Goal: Task Accomplishment & Management: Complete application form

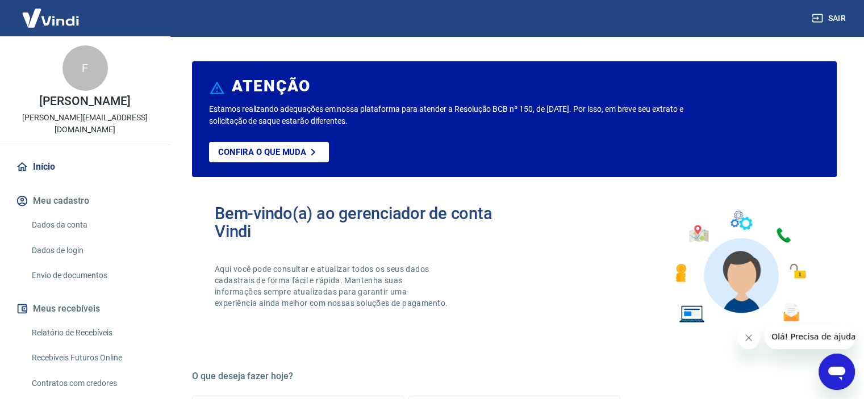
click at [80, 69] on div "F" at bounding box center [84, 67] width 45 height 45
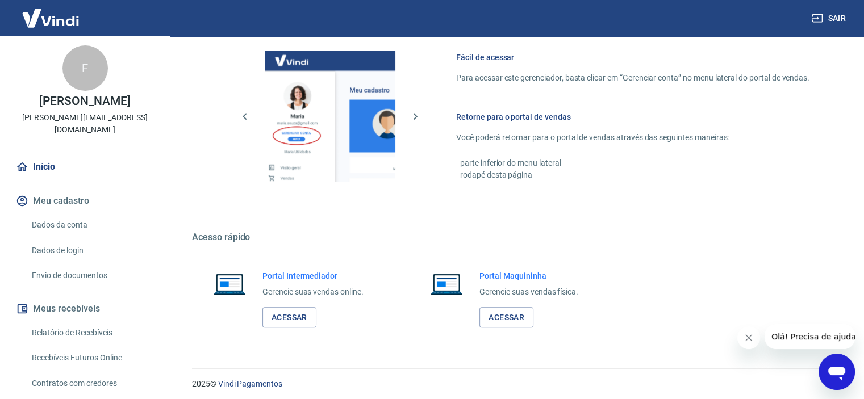
scroll to position [615, 0]
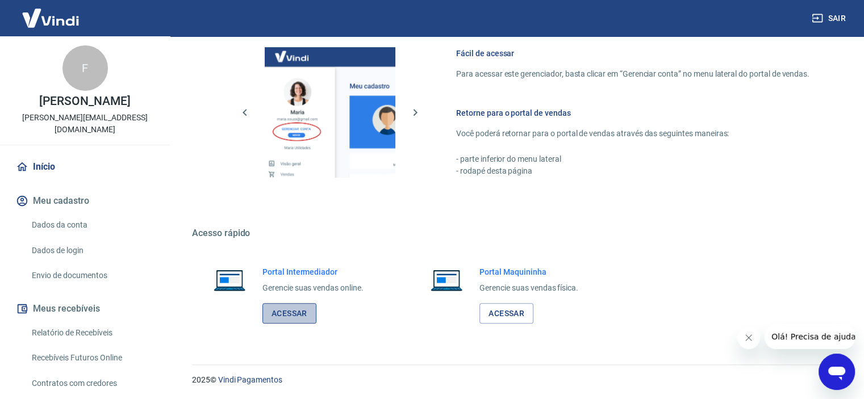
click at [289, 314] on link "Acessar" at bounding box center [289, 313] width 54 height 21
click at [64, 214] on link "Dados da conta" at bounding box center [91, 225] width 129 height 23
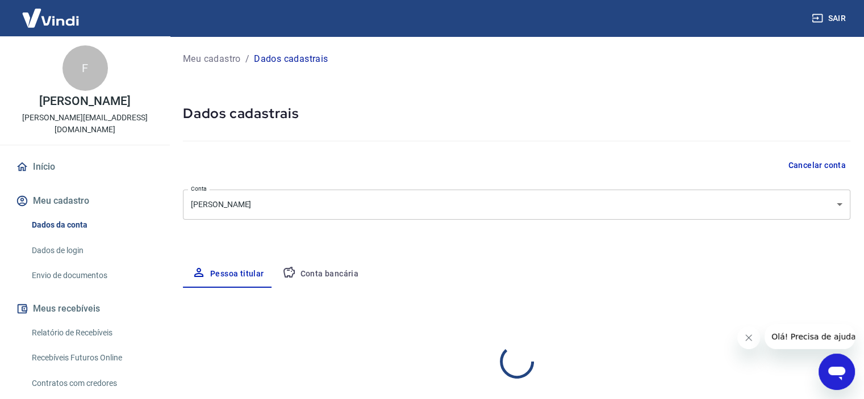
select select "SP"
select select "business"
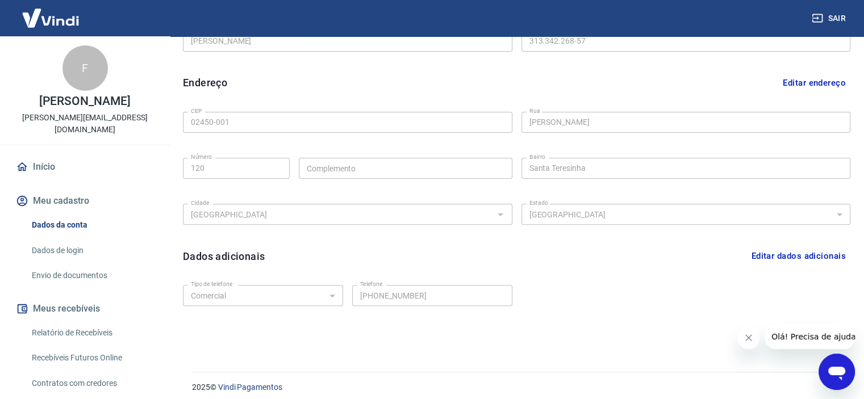
scroll to position [327, 0]
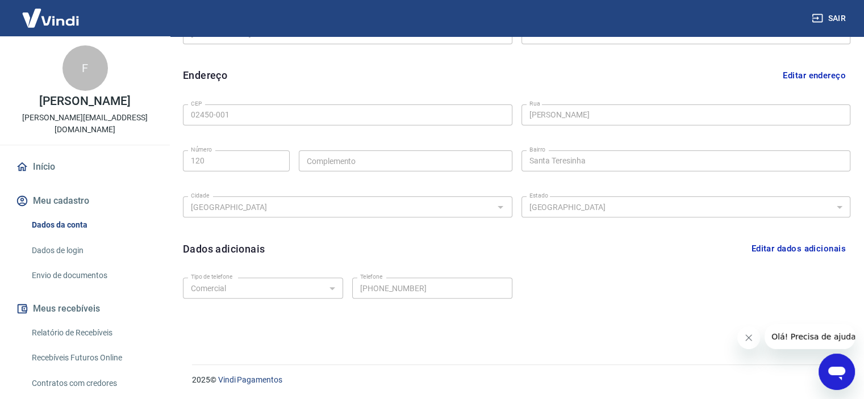
click at [746, 336] on icon "Fechar mensagem da empresa" at bounding box center [748, 337] width 9 height 9
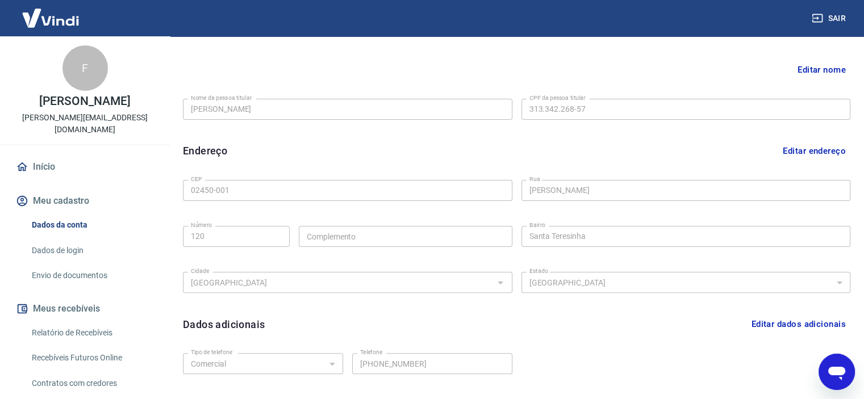
scroll to position [76, 0]
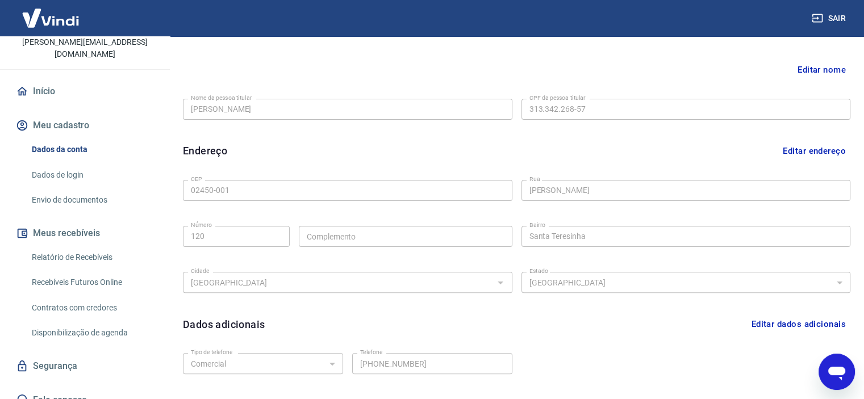
click at [75, 189] on link "Envio de documentos" at bounding box center [91, 200] width 129 height 23
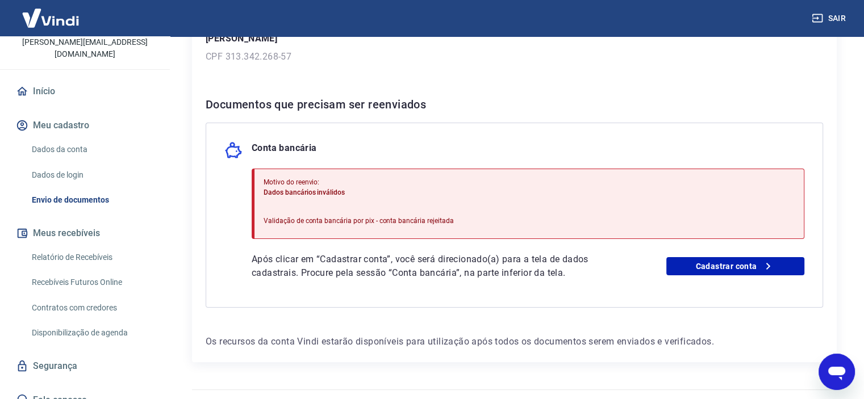
scroll to position [204, 0]
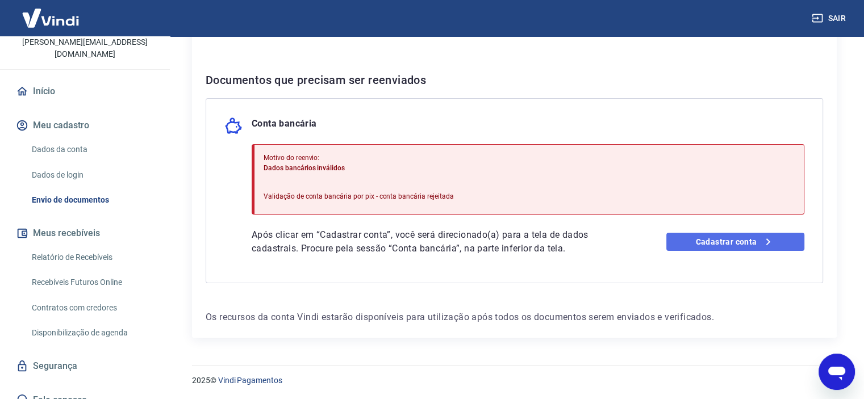
click at [718, 240] on link "Cadastrar conta" at bounding box center [735, 242] width 138 height 18
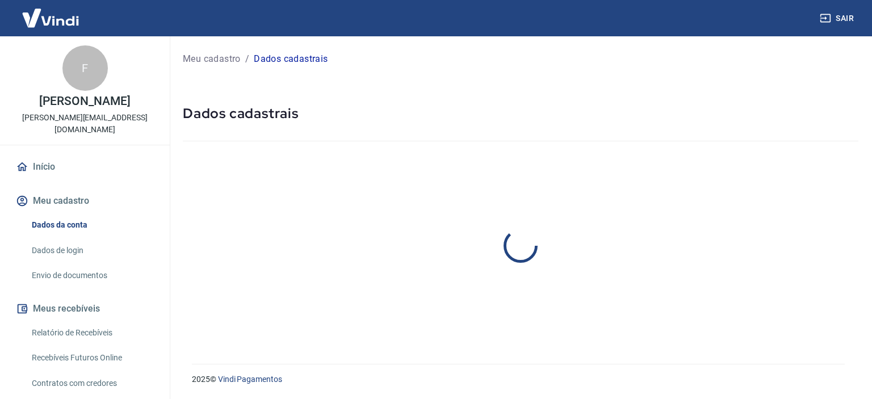
select select "SP"
select select "business"
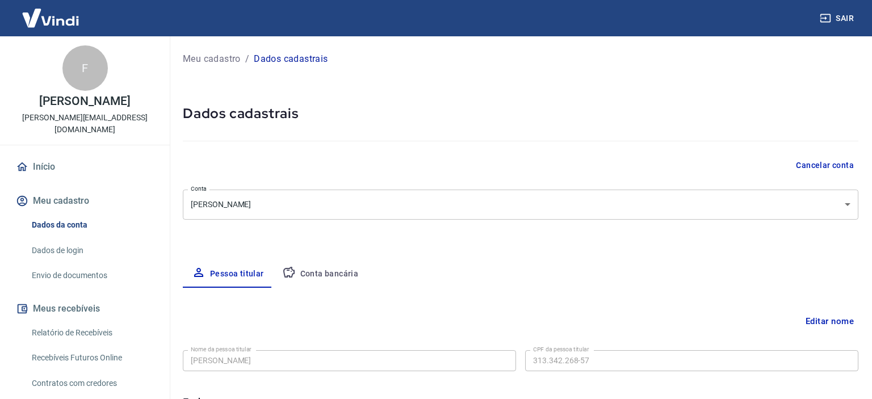
type input "313.342.268-57"
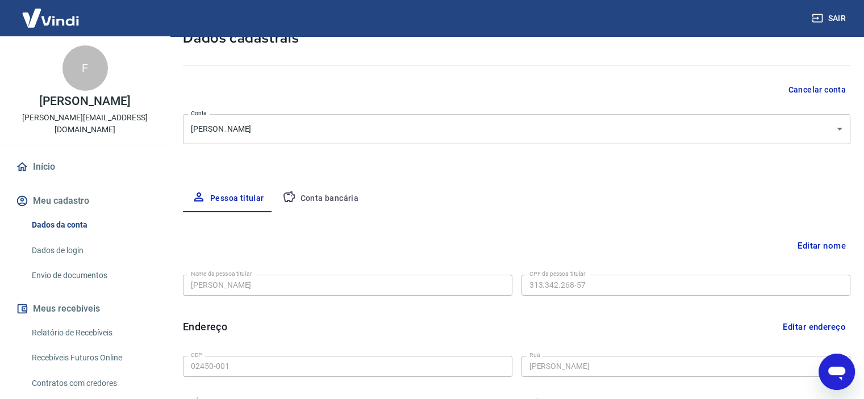
scroll to position [151, 0]
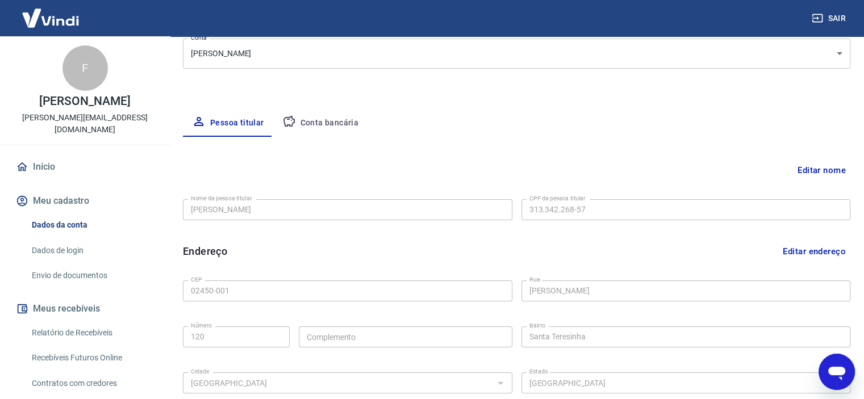
click at [323, 122] on button "Conta bancária" at bounding box center [320, 123] width 95 height 27
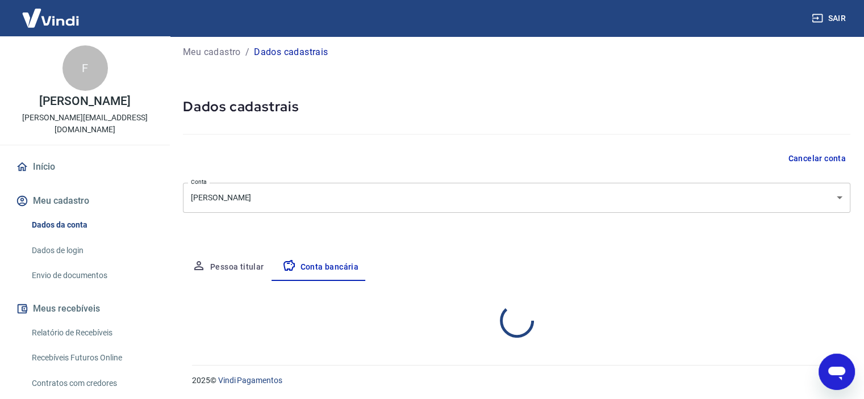
select select "1"
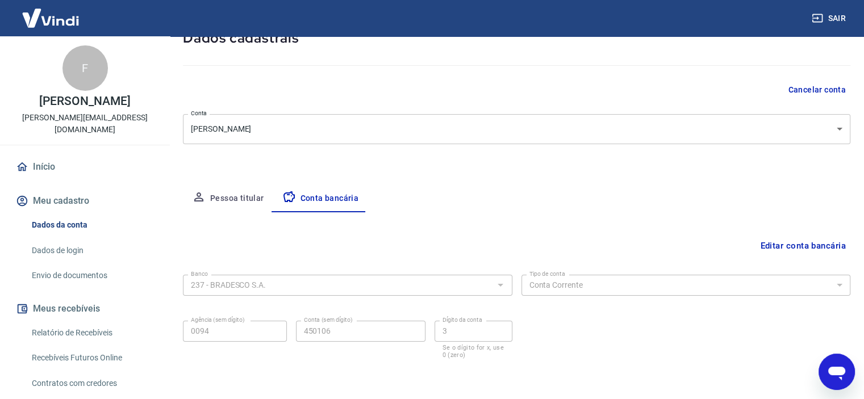
scroll to position [118, 0]
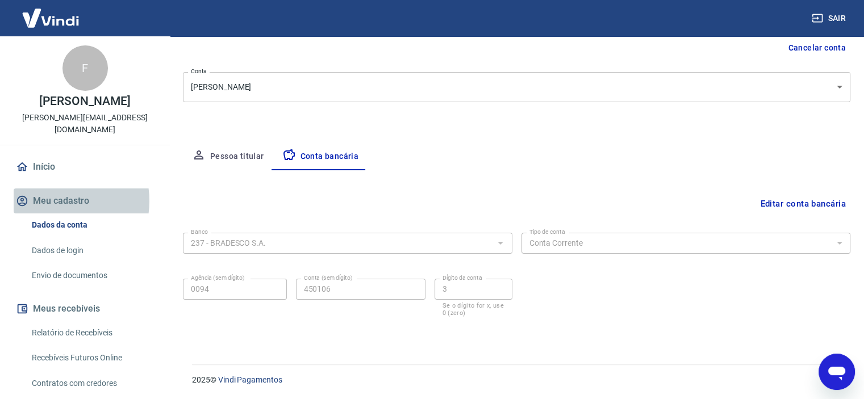
click at [57, 189] on button "Meu cadastro" at bounding box center [85, 201] width 143 height 25
click at [59, 190] on button "Meu cadastro" at bounding box center [85, 201] width 143 height 25
click at [61, 189] on button "Meu cadastro" at bounding box center [85, 201] width 143 height 25
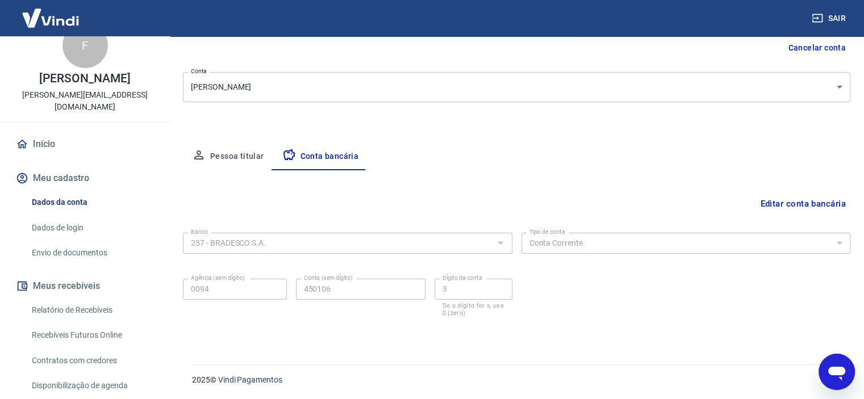
scroll to position [0, 0]
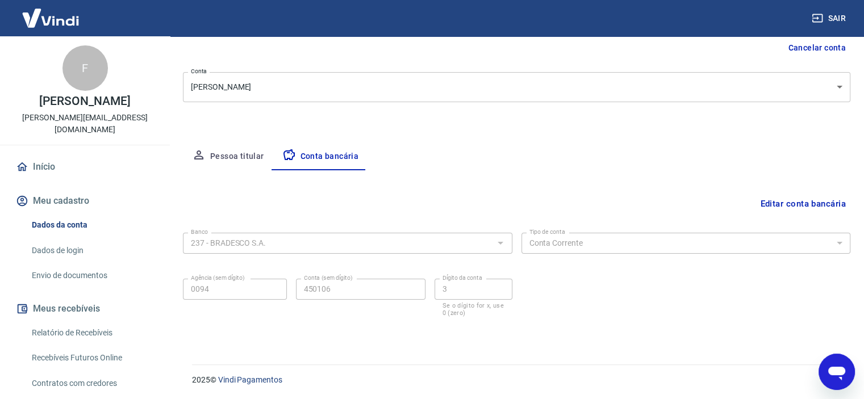
click at [43, 154] on link "Início" at bounding box center [85, 166] width 143 height 25
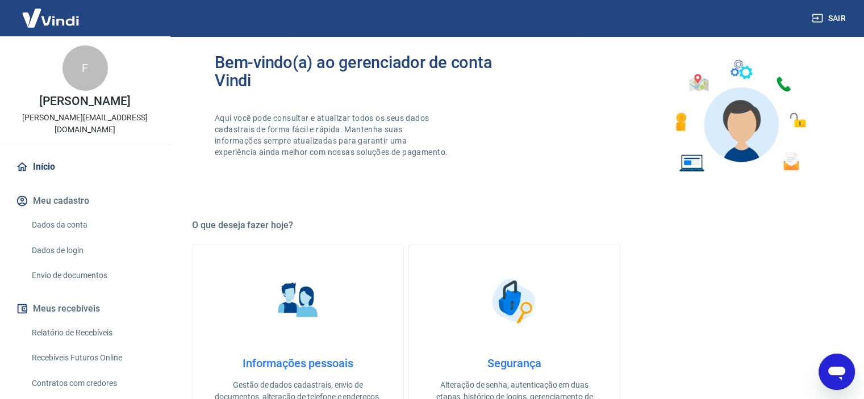
scroll to position [76, 0]
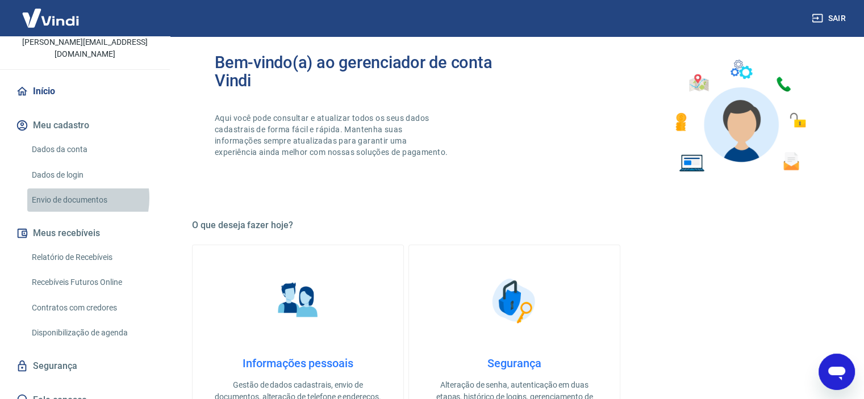
click at [69, 189] on link "Envio de documentos" at bounding box center [91, 200] width 129 height 23
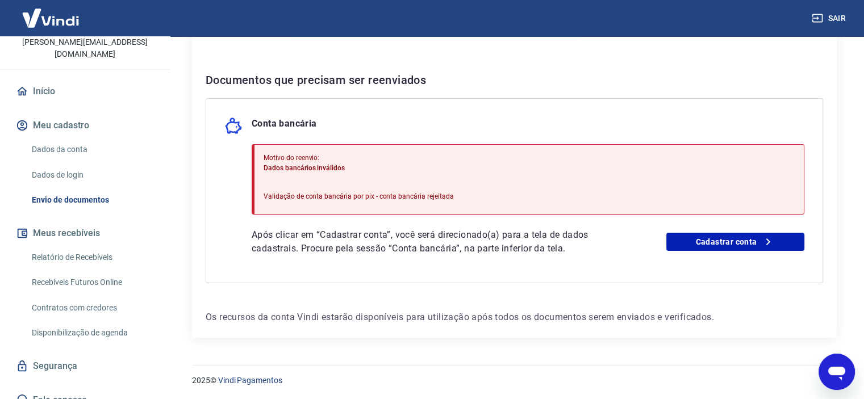
scroll to position [129, 0]
